Goal: Information Seeking & Learning: Compare options

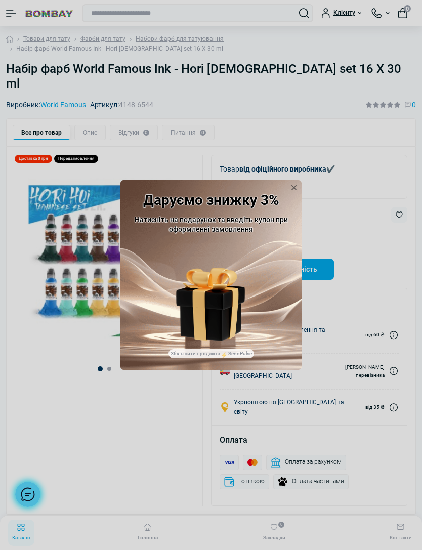
click at [296, 196] on icon at bounding box center [294, 188] width 16 height 16
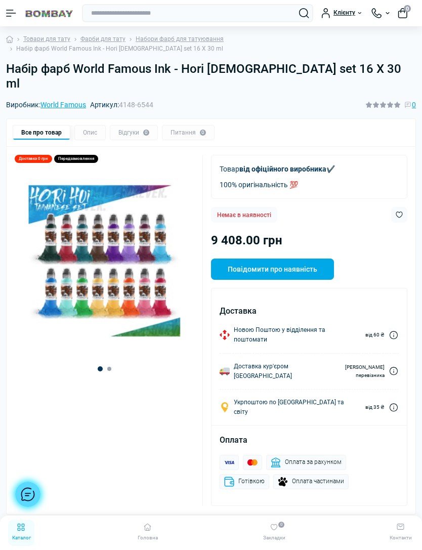
click at [106, 39] on link "Фарби для тату" at bounding box center [102, 39] width 45 height 10
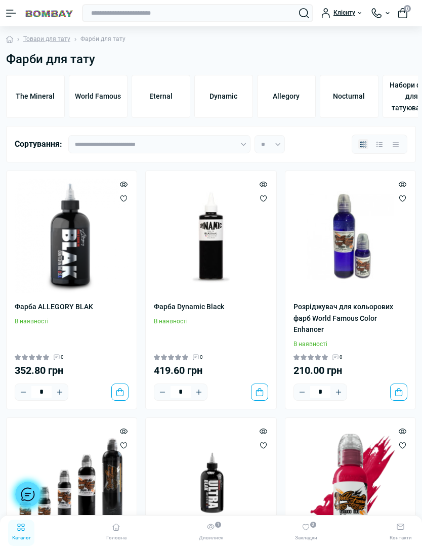
click at [106, 99] on span "World Famous" at bounding box center [98, 96] width 46 height 11
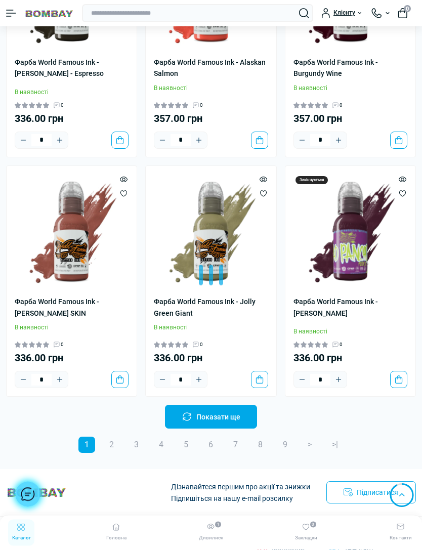
scroll to position [2682, 0]
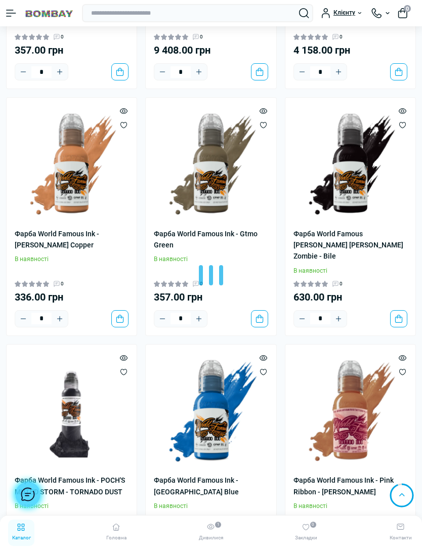
scroll to position [5363, 0]
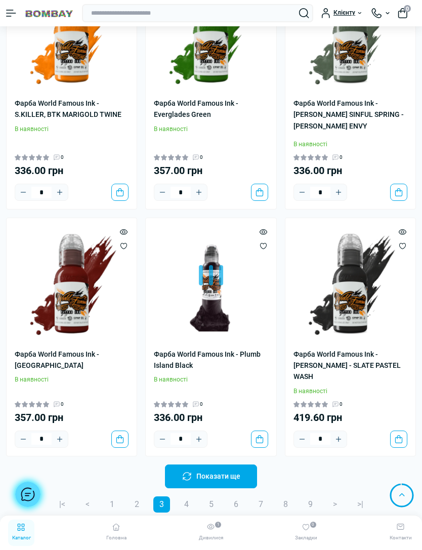
scroll to position [8357, 0]
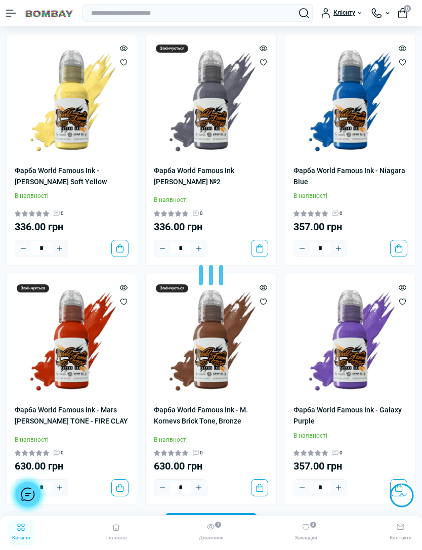
scroll to position [11226, 0]
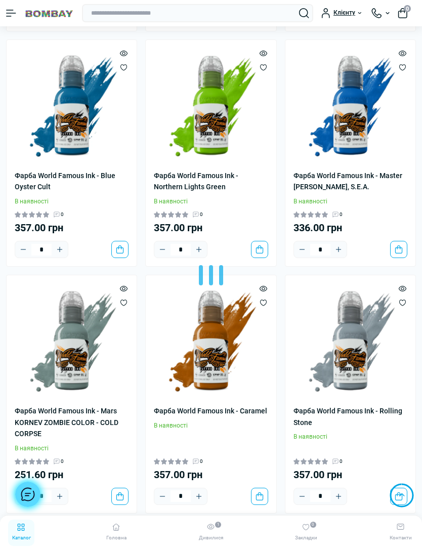
scroll to position [14117, 0]
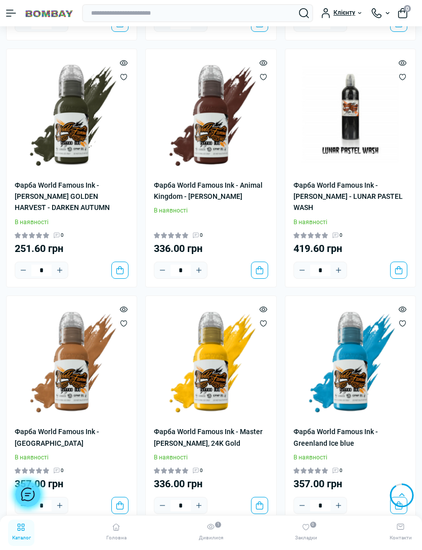
scroll to position [15553, 0]
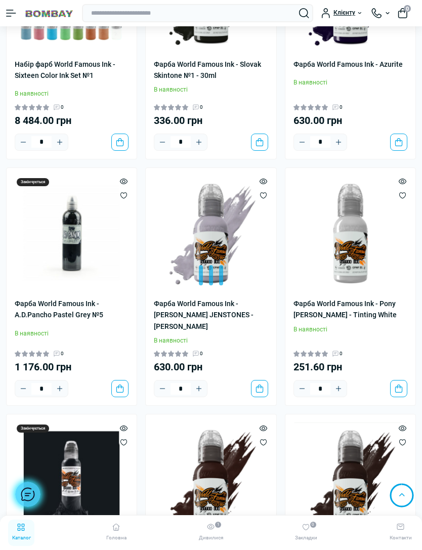
scroll to position [19798, 0]
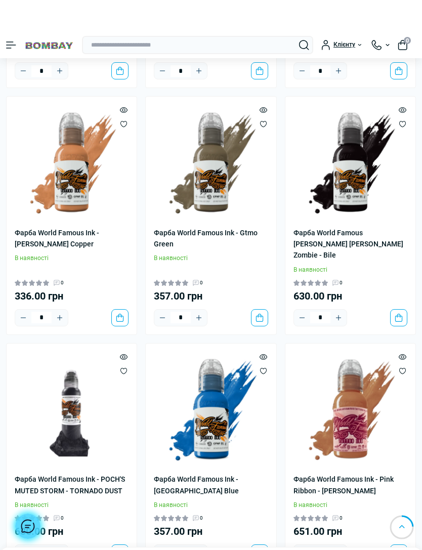
scroll to position [2715, 0]
